Goal: Information Seeking & Learning: Check status

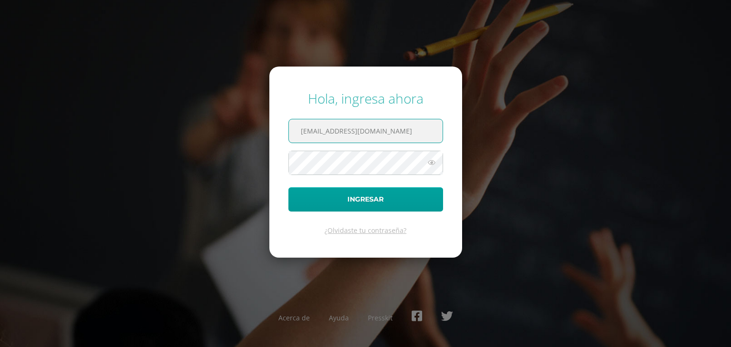
type input "colopez@tigo.com.gt"
click at [288, 188] on button "Ingresar" at bounding box center [365, 200] width 155 height 24
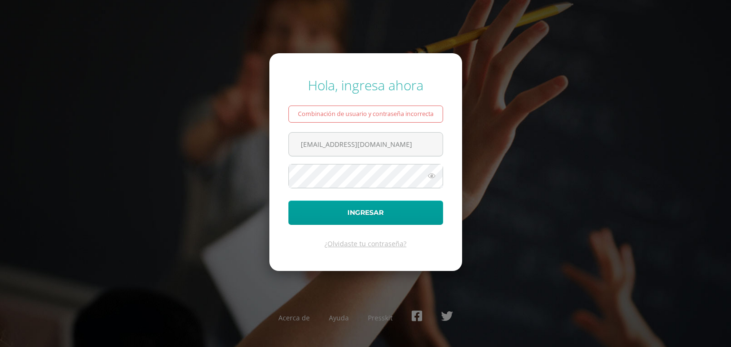
drag, startPoint x: 331, startPoint y: 144, endPoint x: 503, endPoint y: 148, distance: 171.9
click at [503, 148] on div "Hola, ingresa ahora Combinación de usuario y contraseña incorrecta colopez@tigo…" at bounding box center [366, 174] width 614 height 210
type input "colopez@gmail.com"
click at [288, 201] on button "Ingresar" at bounding box center [365, 213] width 155 height 24
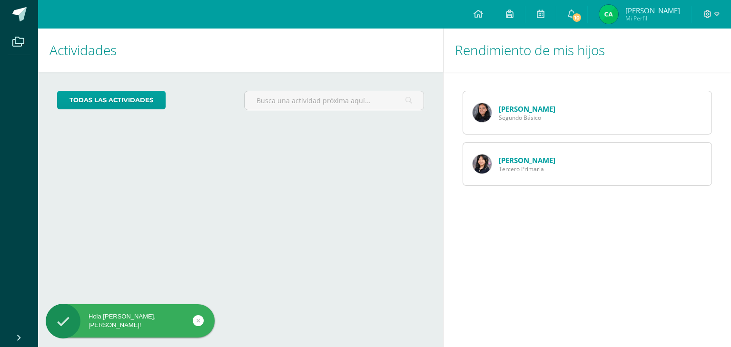
click at [525, 108] on link "[PERSON_NAME]" at bounding box center [527, 109] width 57 height 10
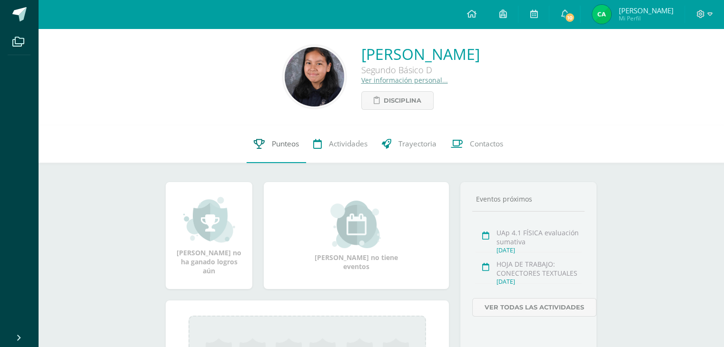
click at [257, 147] on icon at bounding box center [259, 144] width 11 height 10
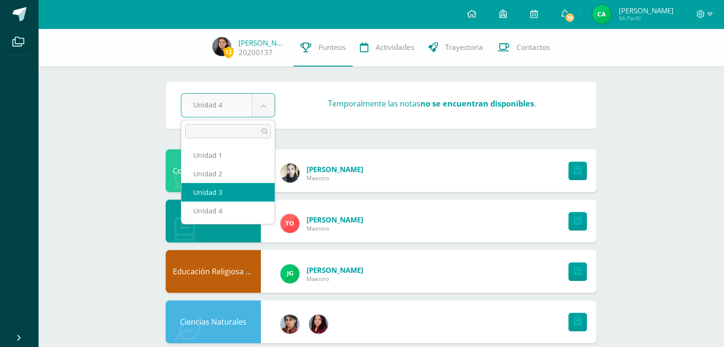
select select "Unidad 3"
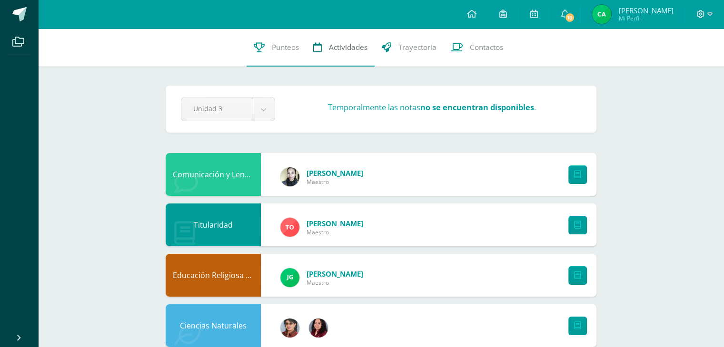
click at [340, 48] on span "Actividades" at bounding box center [348, 47] width 39 height 10
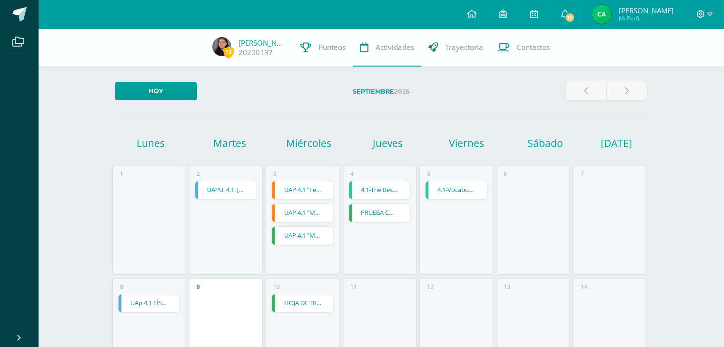
click at [406, 50] on span "Actividades" at bounding box center [395, 47] width 39 height 10
click at [570, 14] on span "10" at bounding box center [570, 17] width 10 height 10
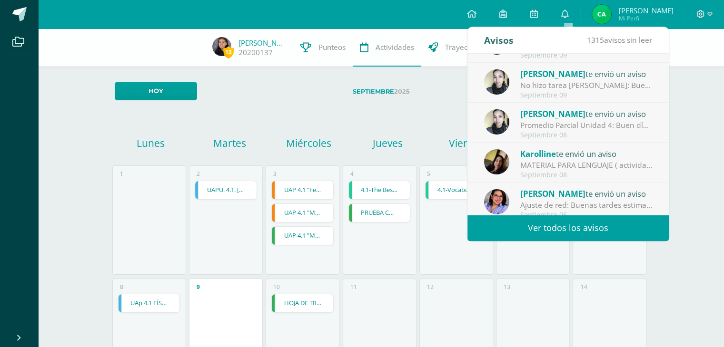
scroll to position [48, 0]
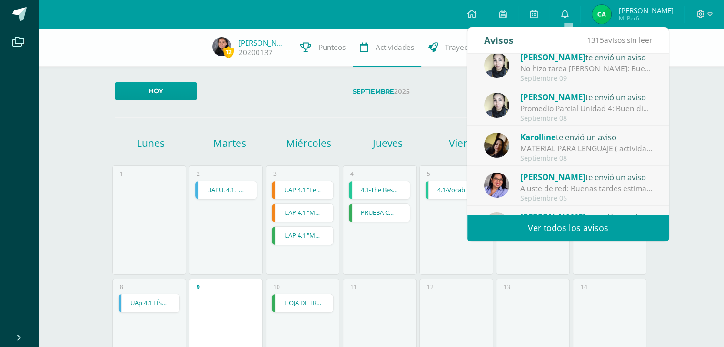
click at [326, 98] on label "Septiembre 2025" at bounding box center [381, 92] width 353 height 20
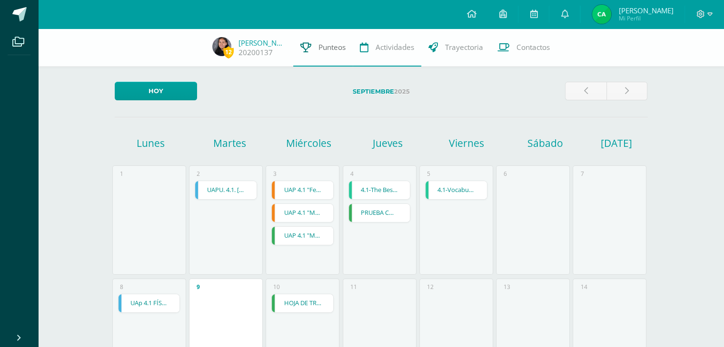
click at [327, 45] on span "Punteos" at bounding box center [331, 47] width 27 height 10
